Goal: Check status: Check status

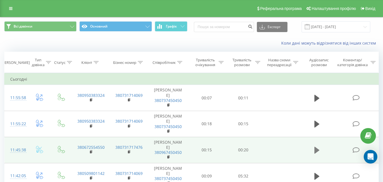
click at [315, 147] on icon at bounding box center [316, 150] width 5 height 7
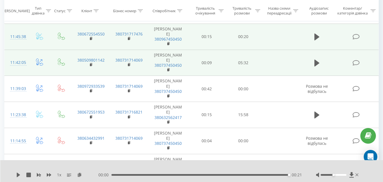
scroll to position [113, 0]
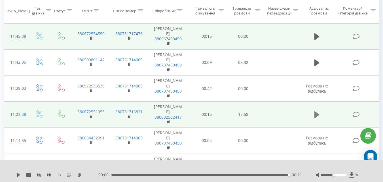
click at [315, 111] on icon at bounding box center [316, 114] width 5 height 7
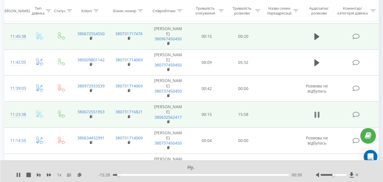
click at [317, 111] on icon at bounding box center [316, 115] width 5 height 8
click at [317, 111] on icon at bounding box center [316, 114] width 5 height 7
click at [125, 175] on div "00:00" at bounding box center [201, 175] width 176 height 2
click at [318, 111] on icon at bounding box center [319, 114] width 2 height 6
click at [135, 174] on div "02:18" at bounding box center [201, 175] width 176 height 2
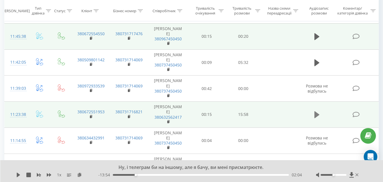
click at [316, 111] on icon at bounding box center [316, 114] width 5 height 7
